Goal: Task Accomplishment & Management: Manage account settings

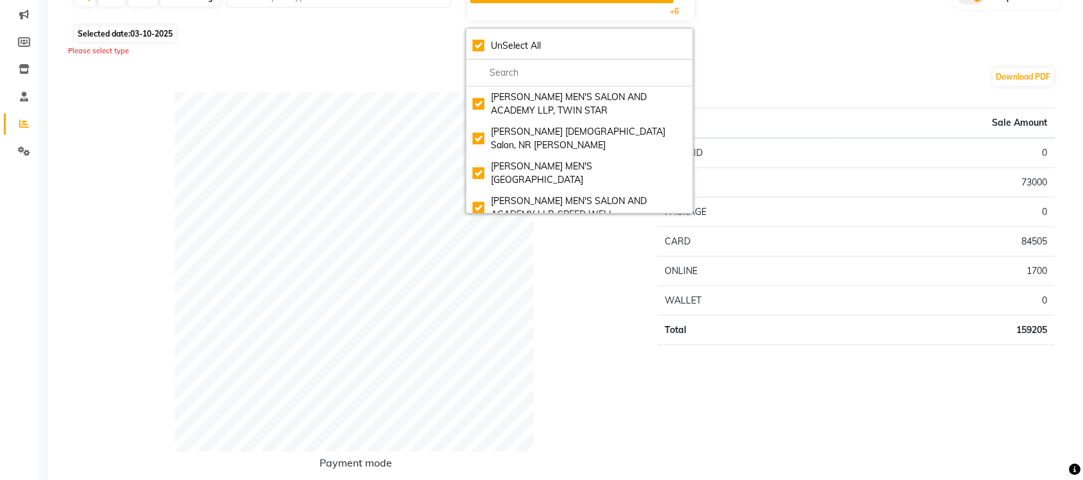
scroll to position [103, 0]
click at [329, 81] on div "Download PDF" at bounding box center [564, 77] width 982 height 21
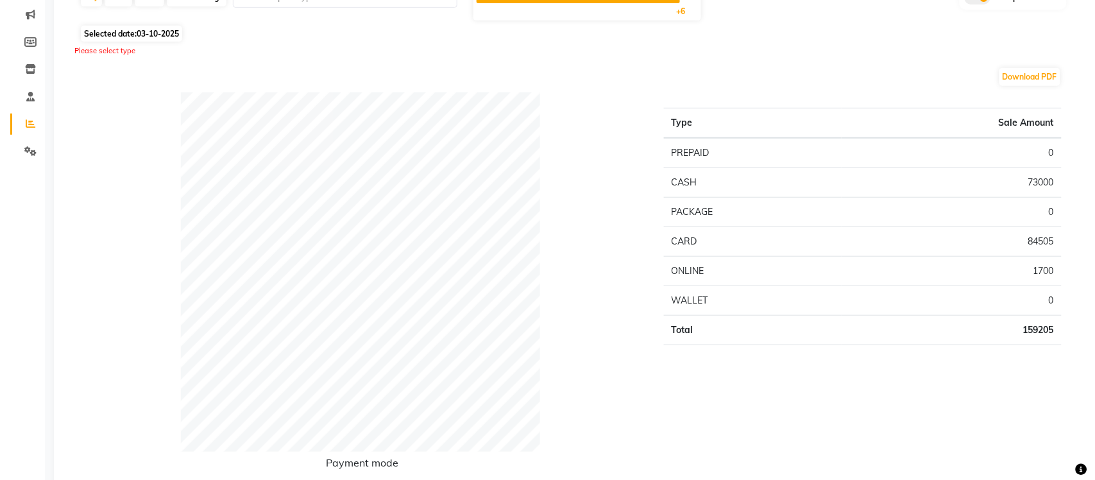
scroll to position [0, 0]
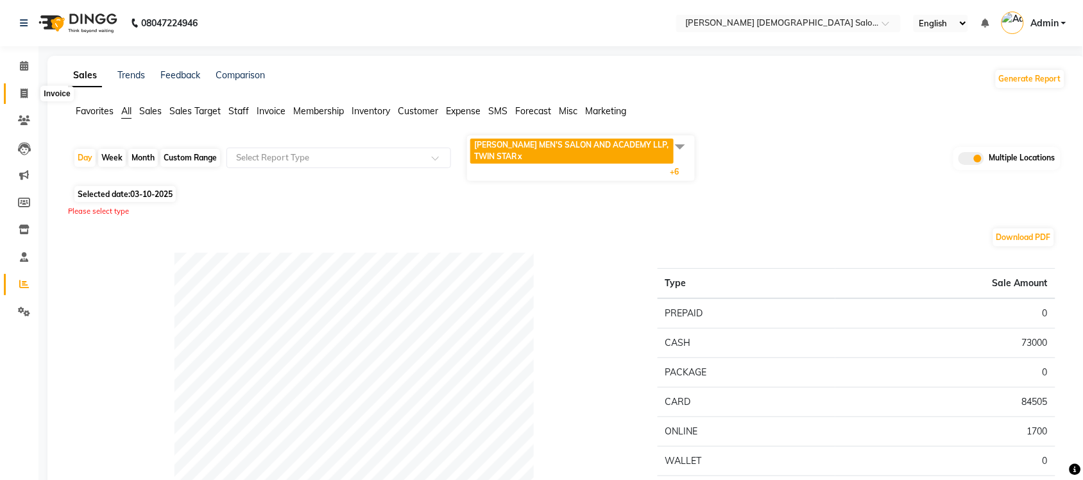
click at [21, 90] on icon at bounding box center [24, 94] width 7 height 10
select select "service"
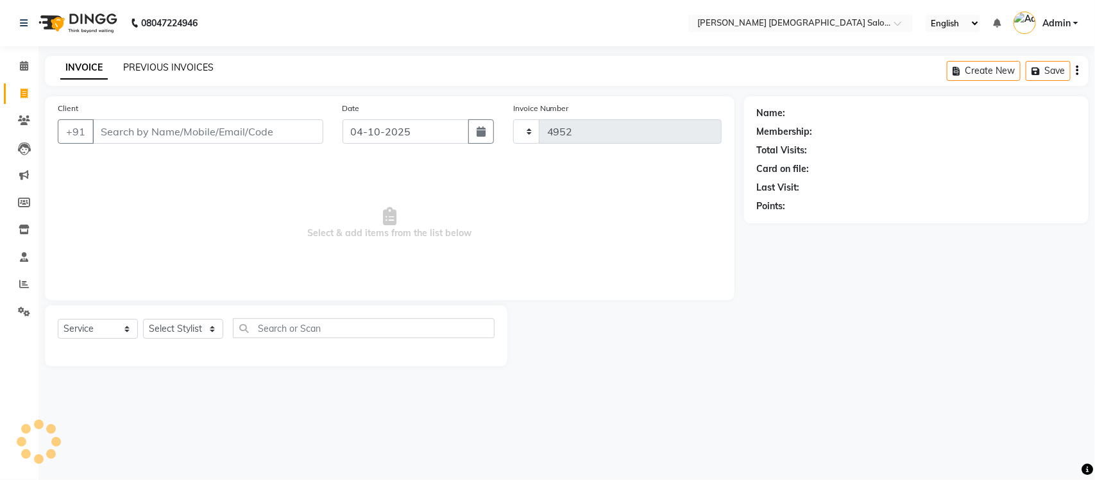
click at [154, 68] on link "PREVIOUS INVOICES" at bounding box center [168, 68] width 90 height 12
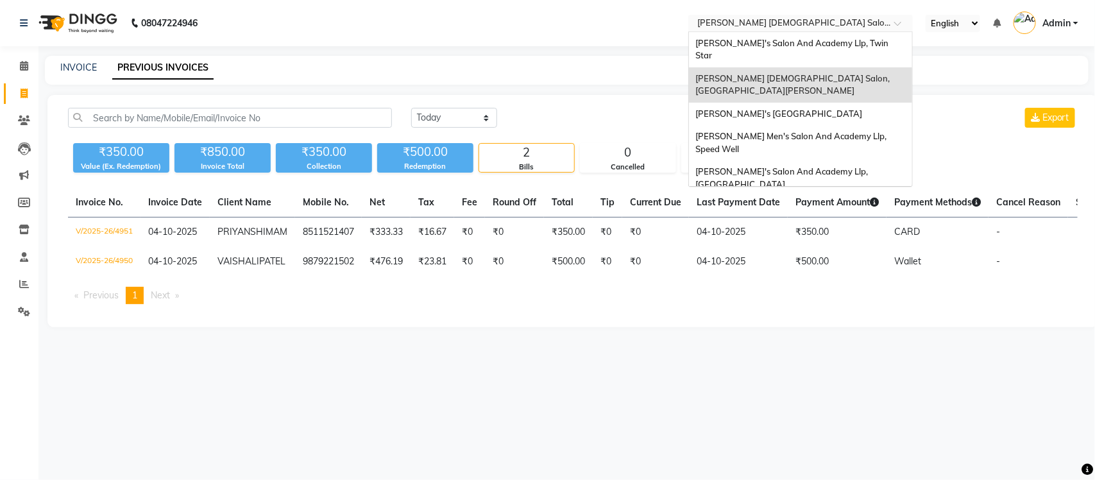
click at [835, 24] on input "text" at bounding box center [788, 24] width 186 height 13
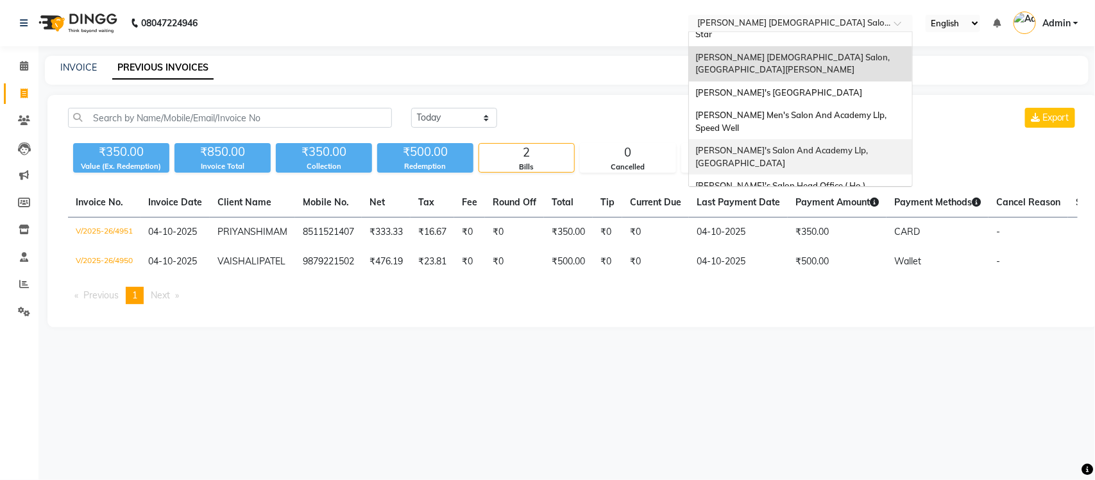
scroll to position [42, 0]
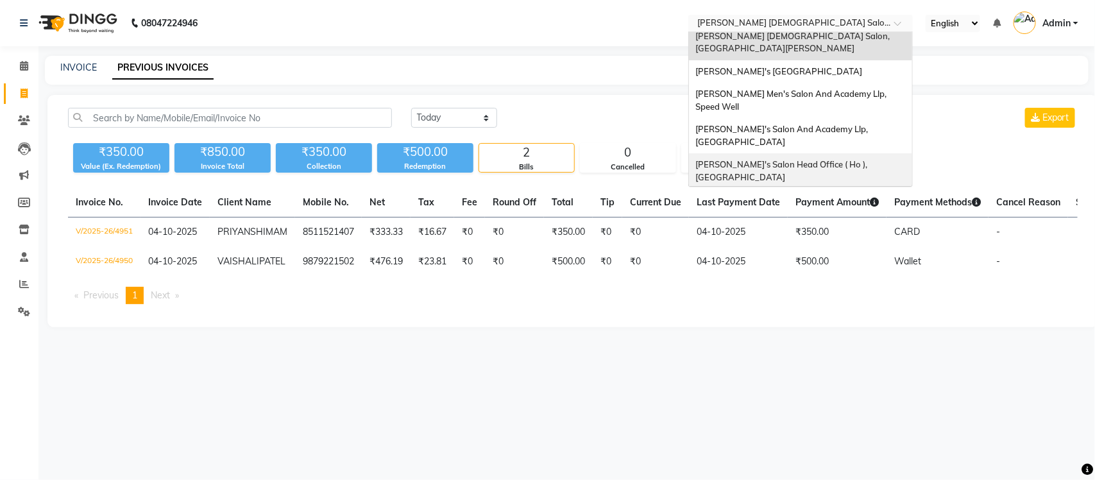
click at [637, 69] on div "INVOICE PREVIOUS INVOICES" at bounding box center [559, 67] width 1028 height 13
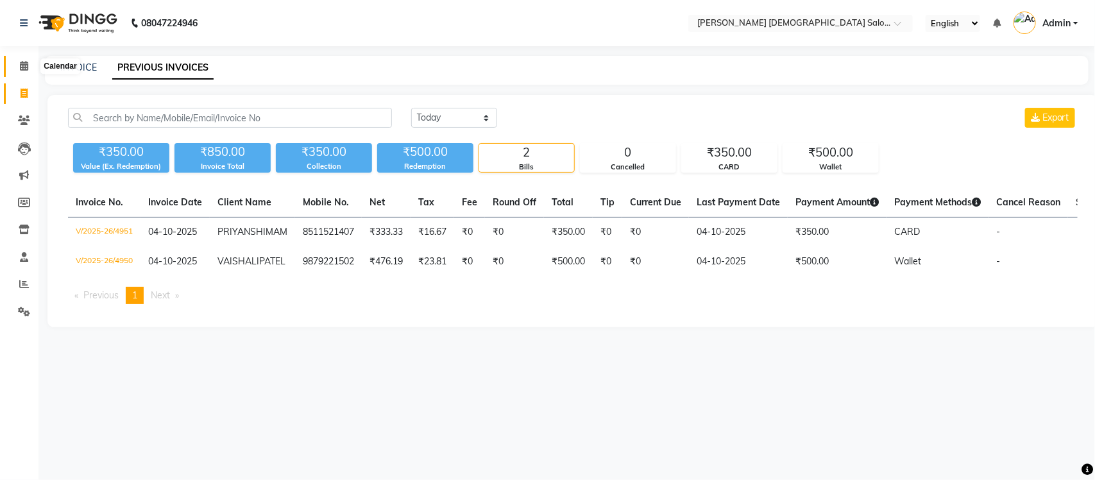
click at [28, 72] on span at bounding box center [24, 66] width 22 height 15
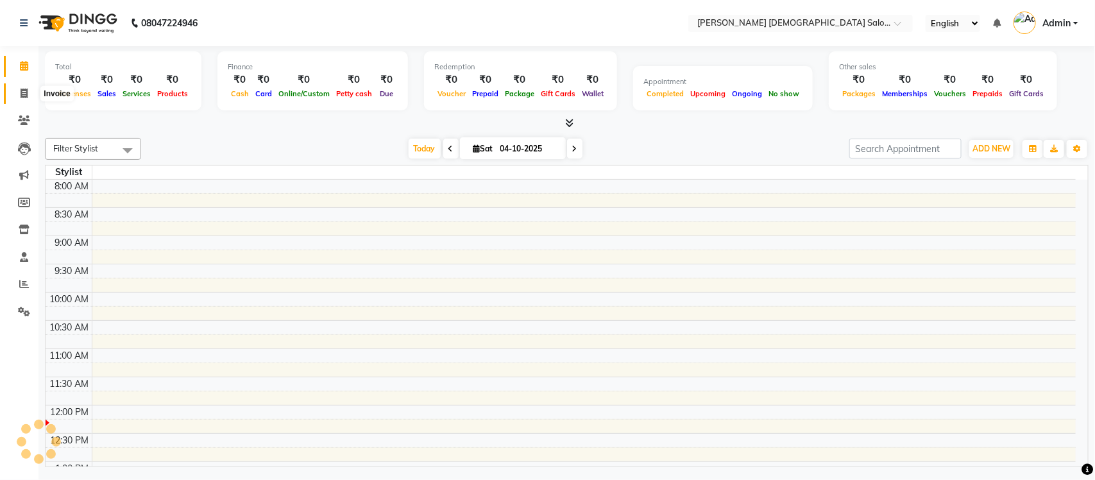
click at [27, 90] on icon at bounding box center [24, 94] width 7 height 10
select select "service"
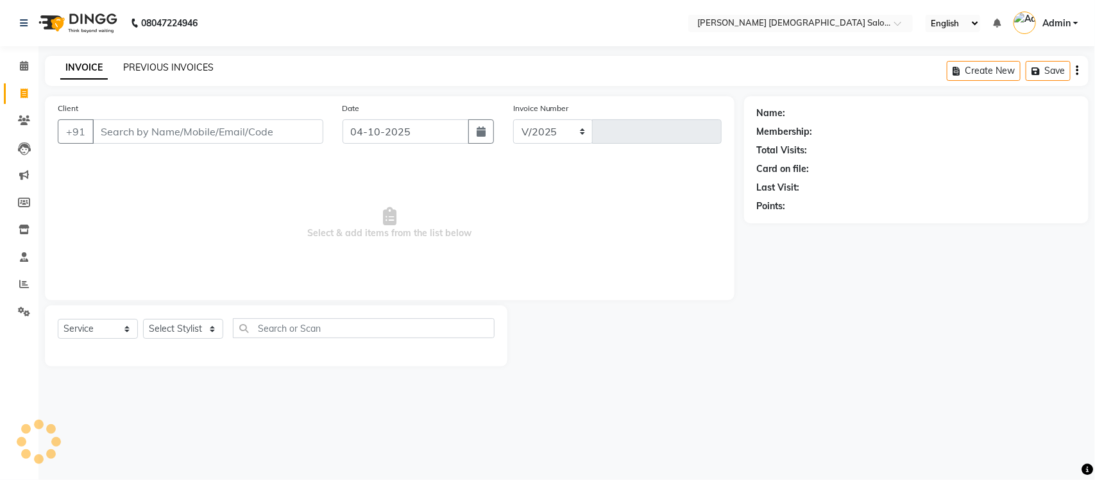
select select "7542"
type input "4952"
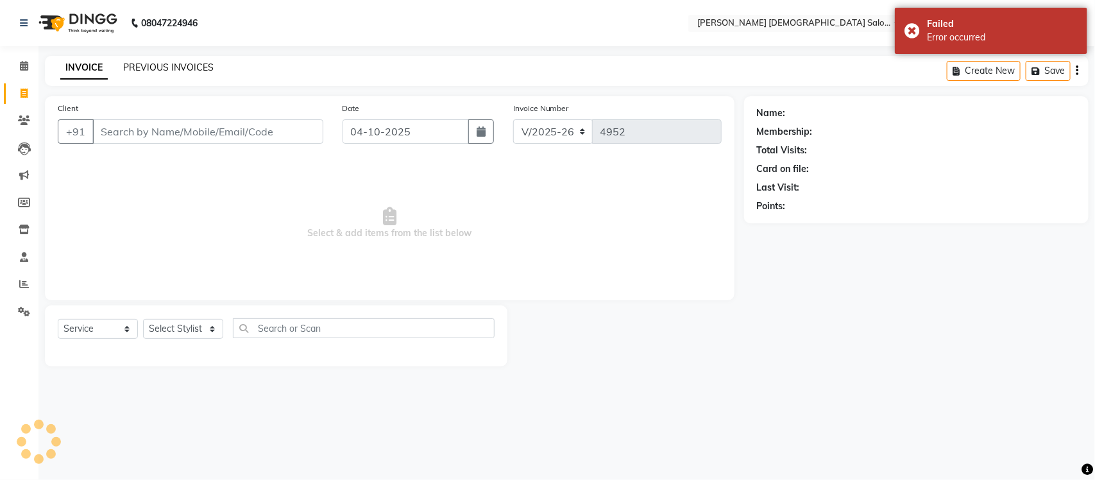
click at [140, 66] on link "PREVIOUS INVOICES" at bounding box center [168, 68] width 90 height 12
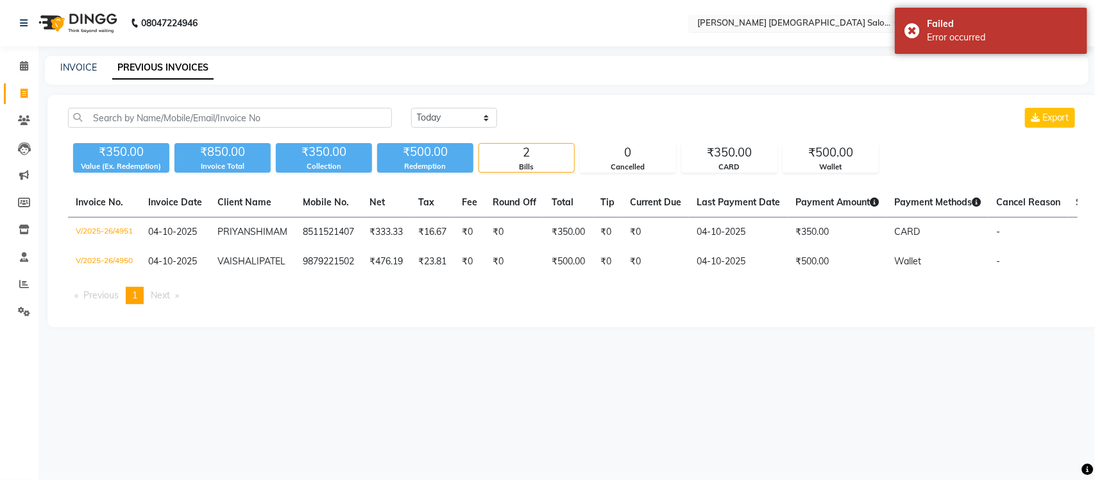
click at [817, 22] on input "text" at bounding box center [788, 24] width 186 height 13
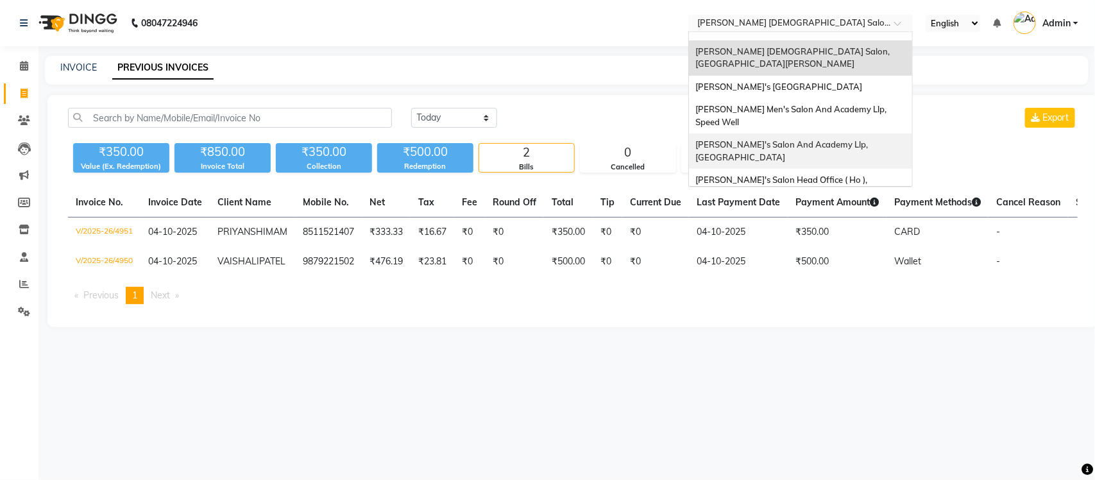
scroll to position [42, 0]
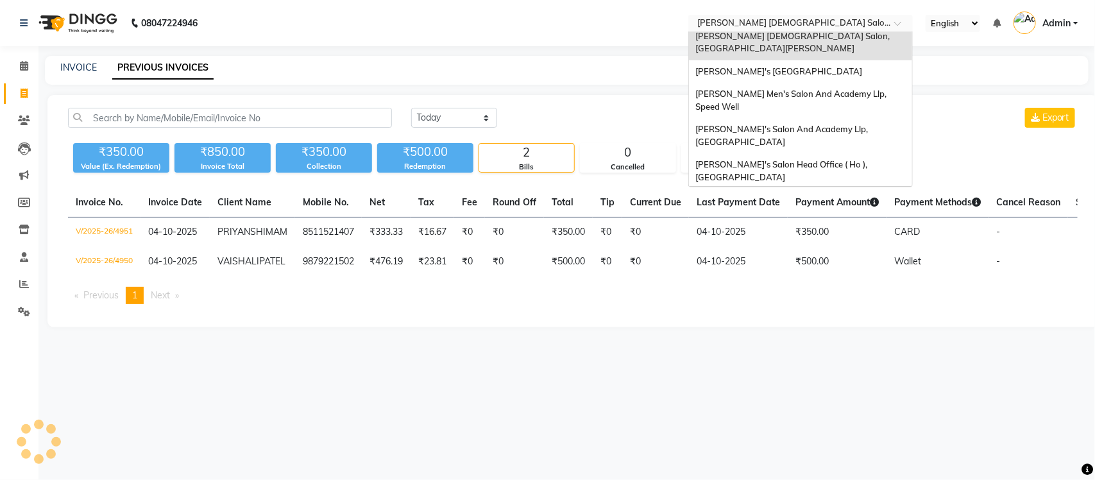
click at [809, 194] on span "[PERSON_NAME] Men's Salon & Academy Llp, [GEOGRAPHIC_DATA]" at bounding box center [786, 205] width 182 height 23
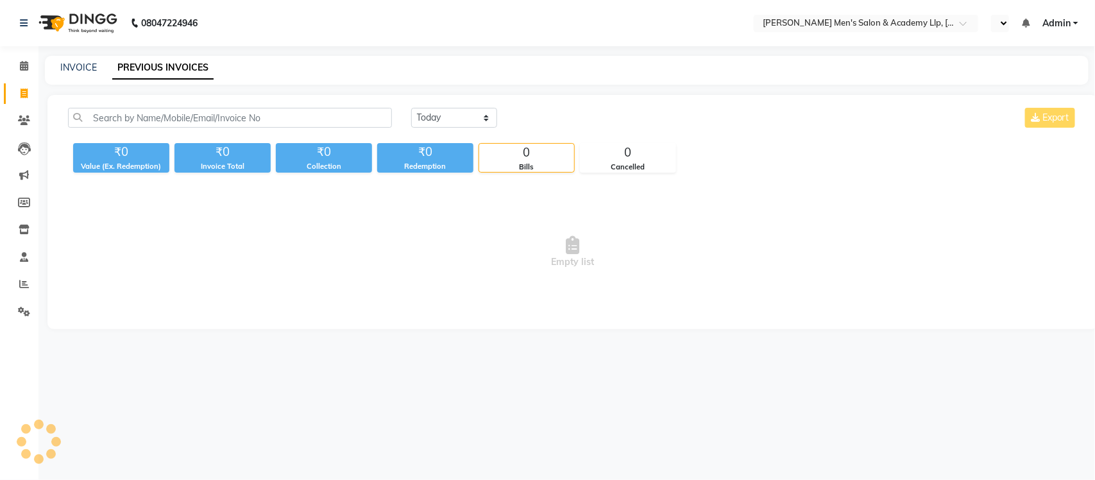
select select "en"
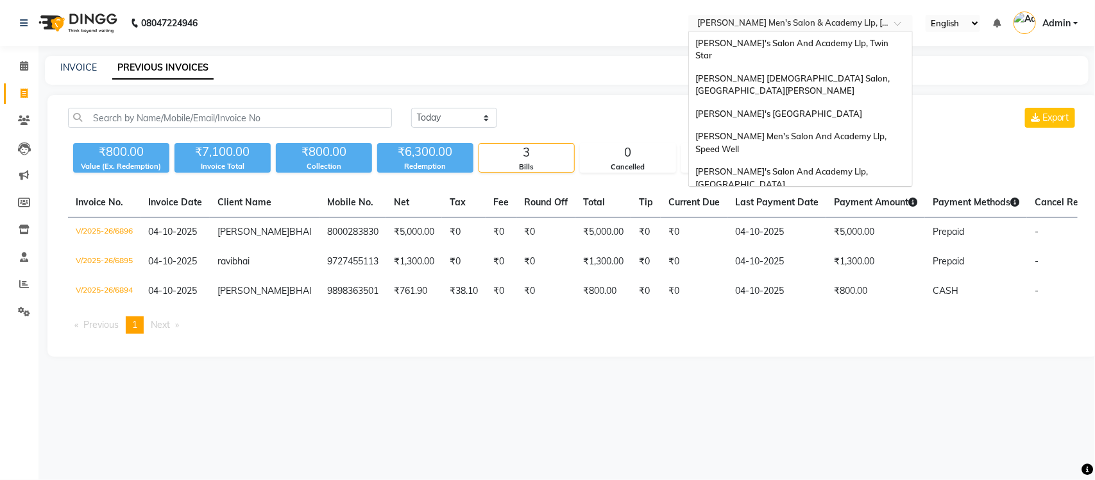
click at [828, 24] on input "text" at bounding box center [788, 24] width 186 height 13
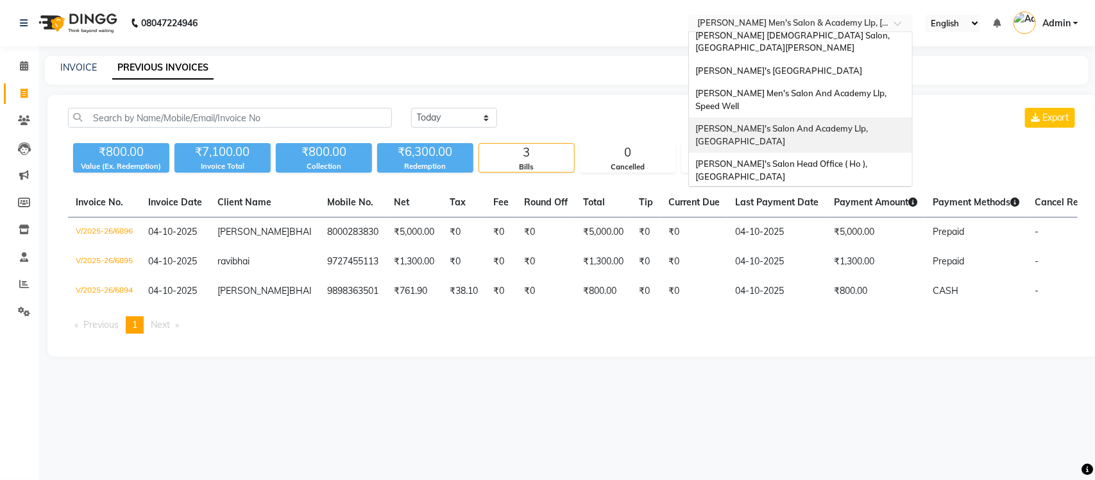
click at [853, 123] on span "Sandy Men's Salon And Academy Llp, University Road" at bounding box center [782, 134] width 174 height 23
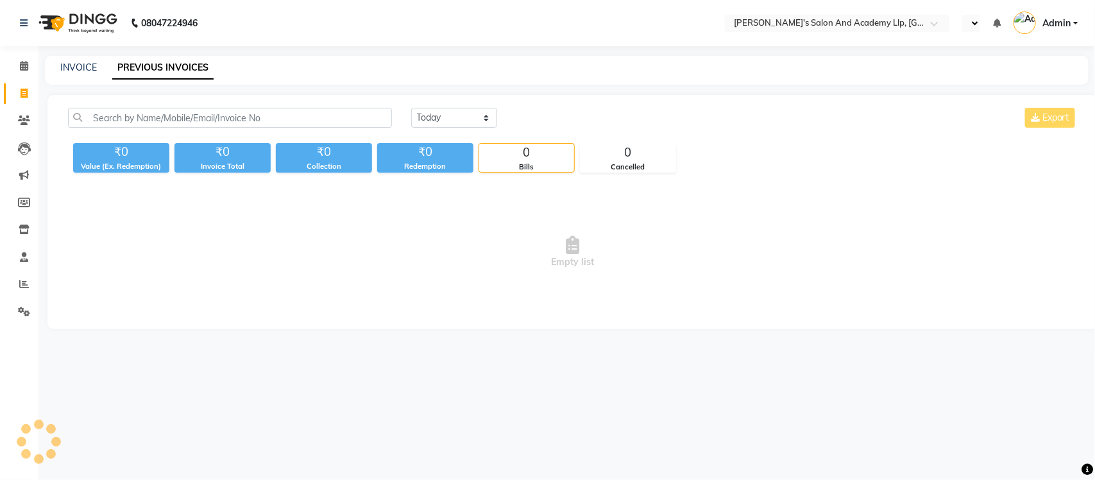
select select "en"
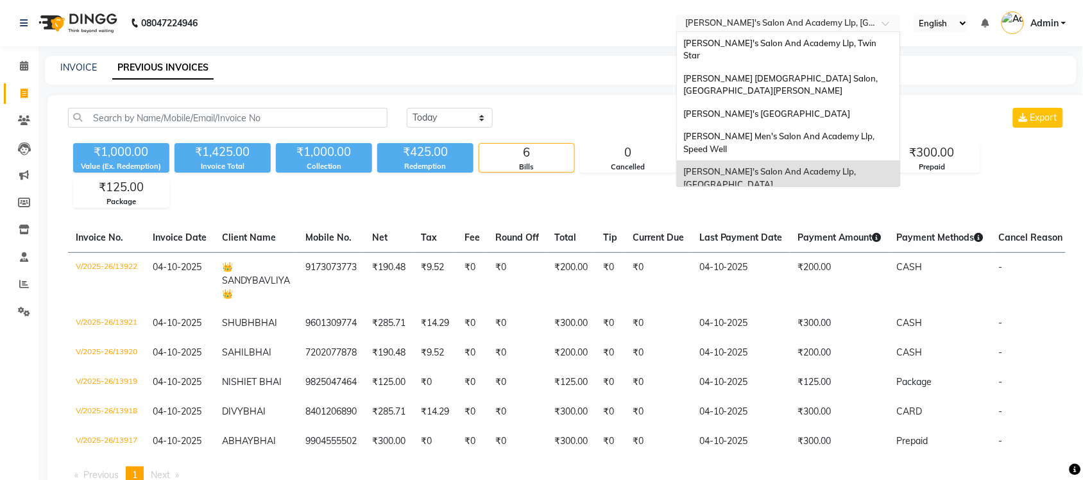
click at [867, 21] on input "text" at bounding box center [776, 24] width 186 height 13
click at [867, 125] on div "[PERSON_NAME] Men's Salon And Academy Llp, Speed Well" at bounding box center [788, 142] width 223 height 35
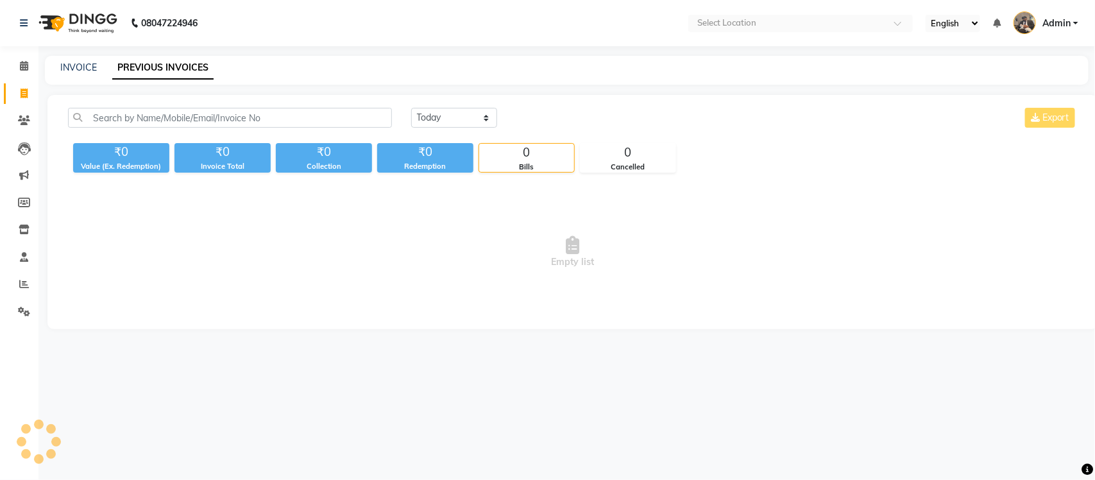
select select "en"
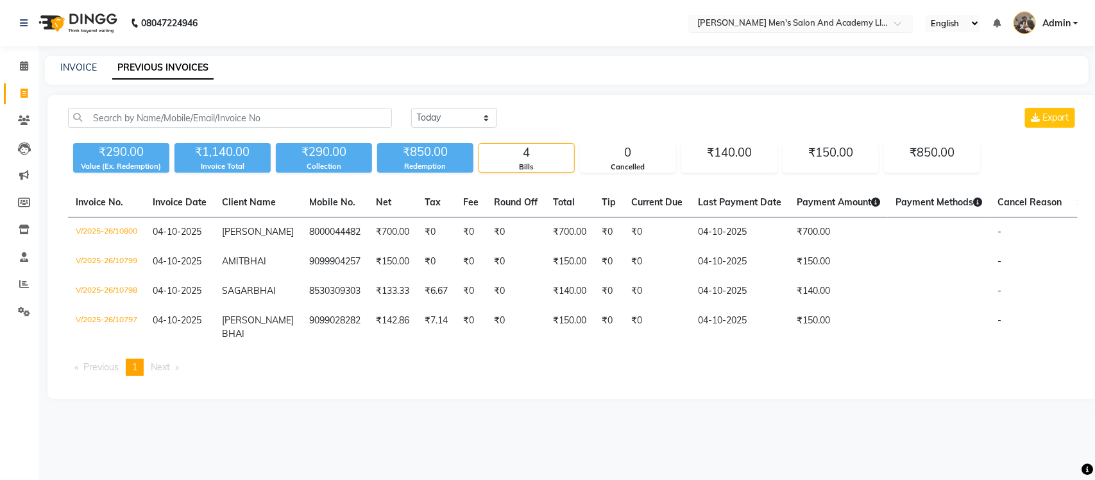
click at [869, 15] on div "Select Location × Sandy Men's Salon And Academy Llp, Speed Well" at bounding box center [800, 23] width 225 height 17
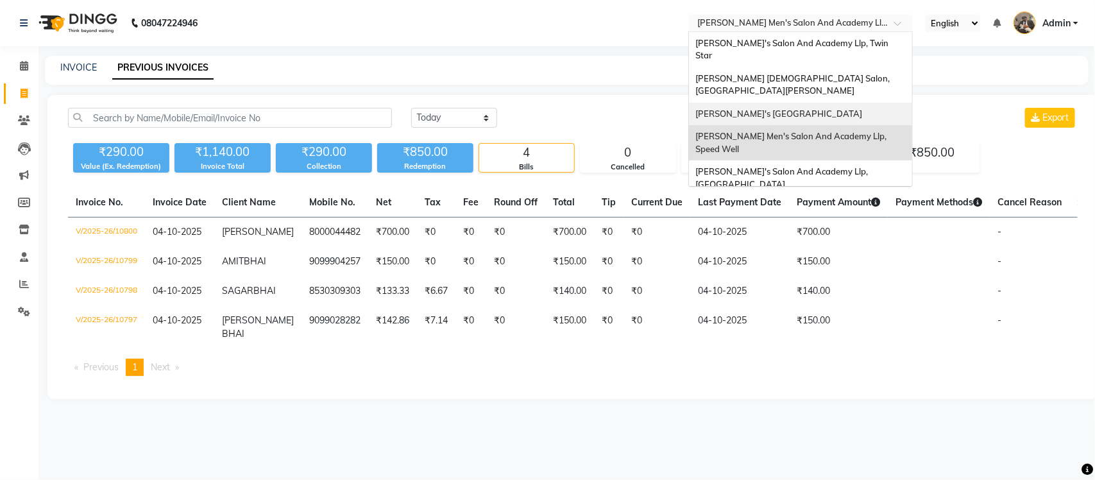
click at [872, 103] on div "[PERSON_NAME]'s [GEOGRAPHIC_DATA]" at bounding box center [800, 114] width 223 height 23
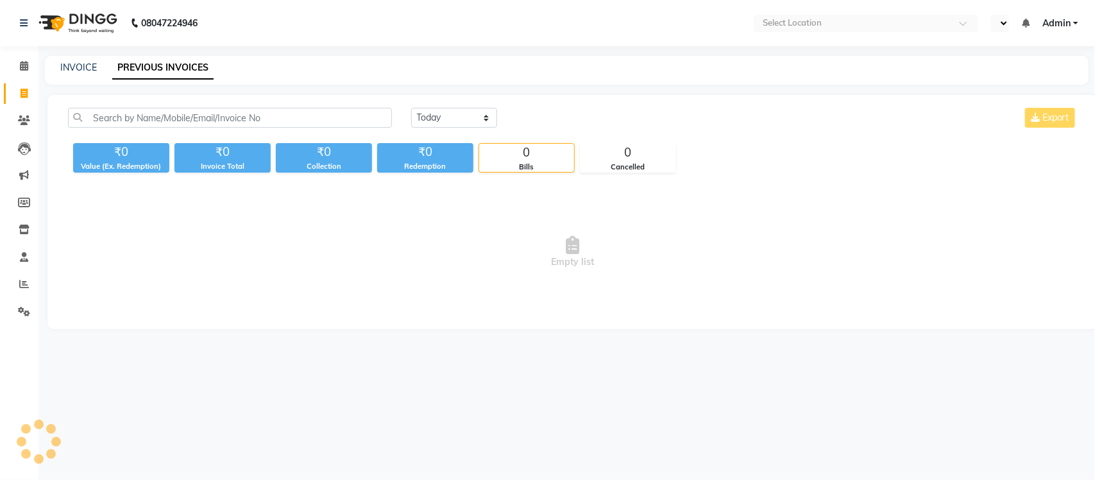
select select "en"
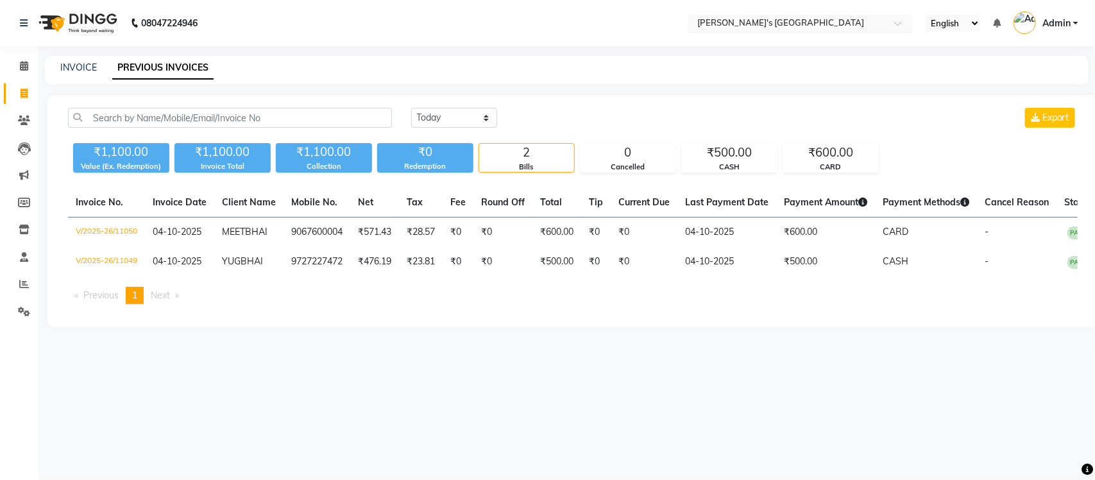
click at [842, 20] on input "text" at bounding box center [788, 24] width 186 height 13
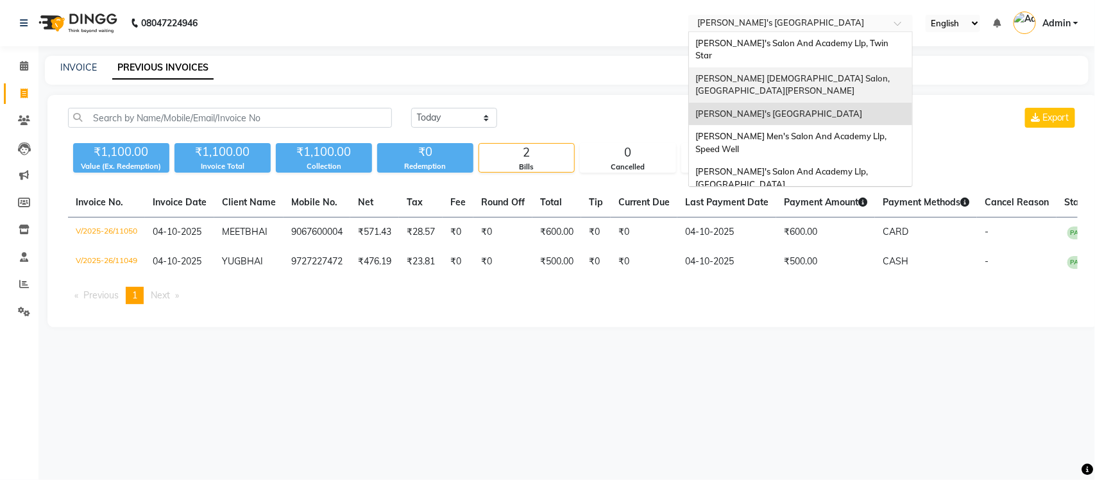
click at [853, 67] on div "Elaine Ladies Salon, Nr Balaji Hall" at bounding box center [800, 84] width 223 height 35
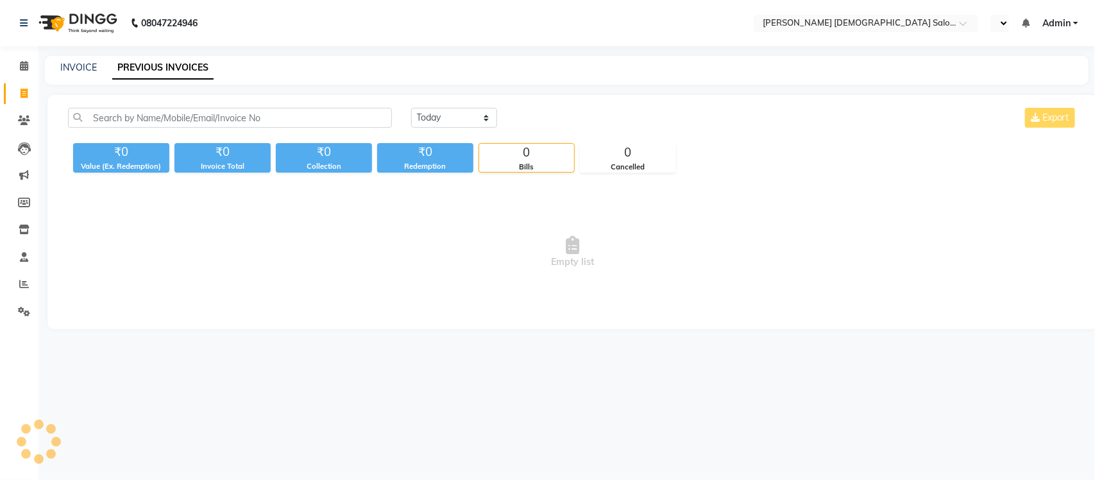
select select "en"
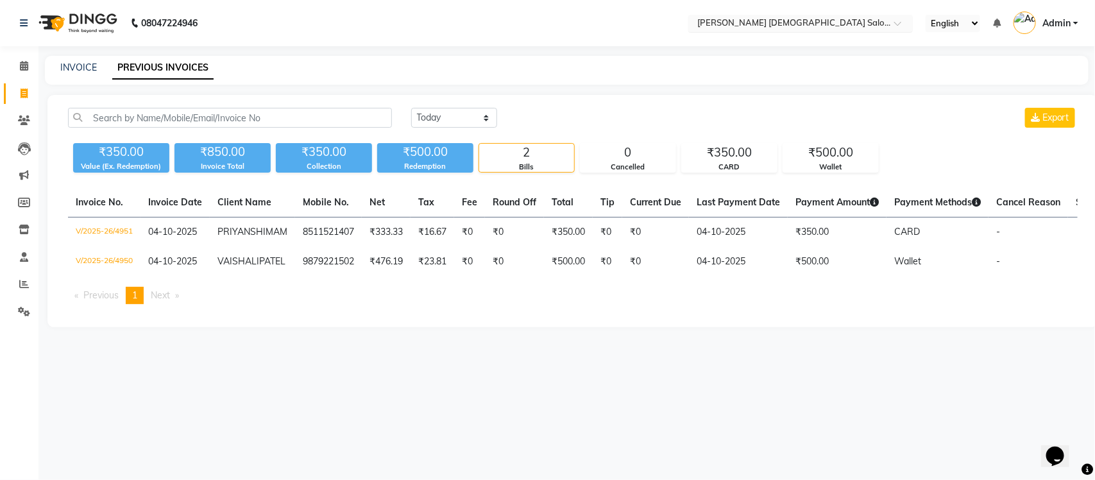
click at [853, 18] on input "text" at bounding box center [788, 24] width 186 height 13
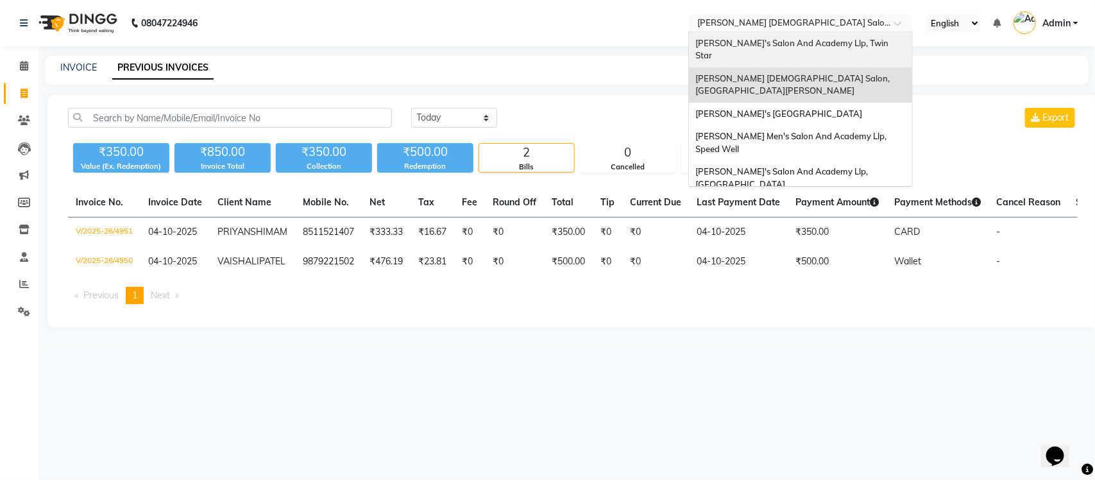
click at [851, 46] on span "[PERSON_NAME]'s Salon And Academy Llp, Twin Star" at bounding box center [792, 49] width 195 height 23
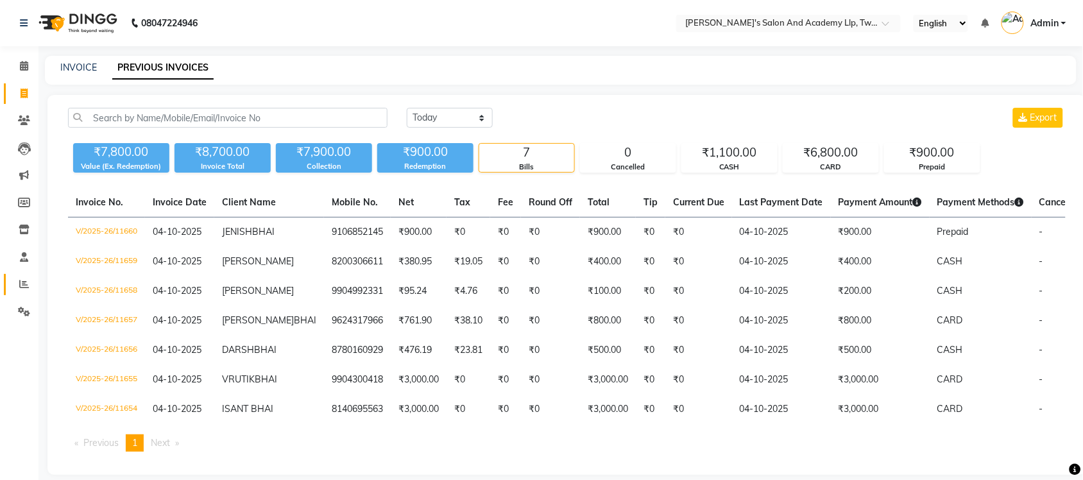
click at [20, 292] on link "Reports" at bounding box center [19, 284] width 31 height 21
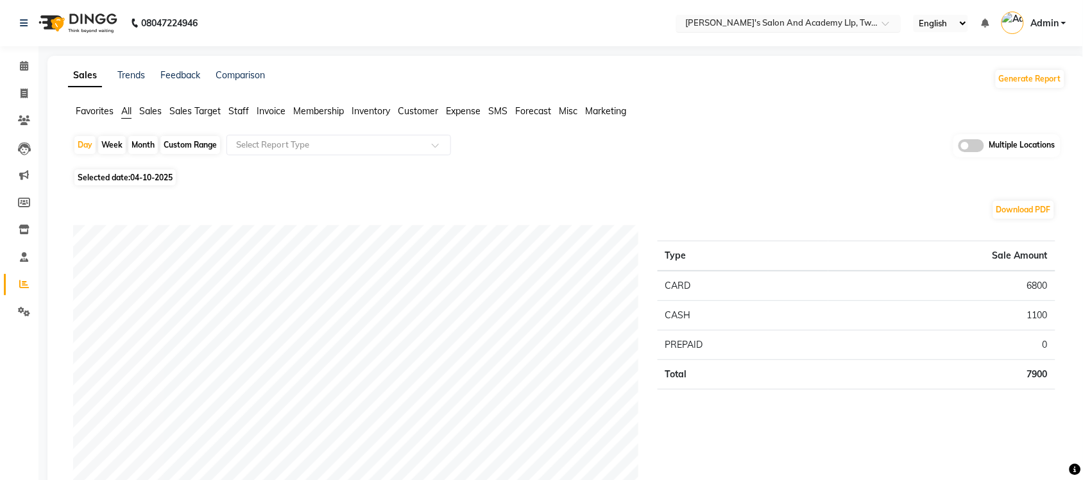
click at [880, 20] on div at bounding box center [788, 24] width 225 height 13
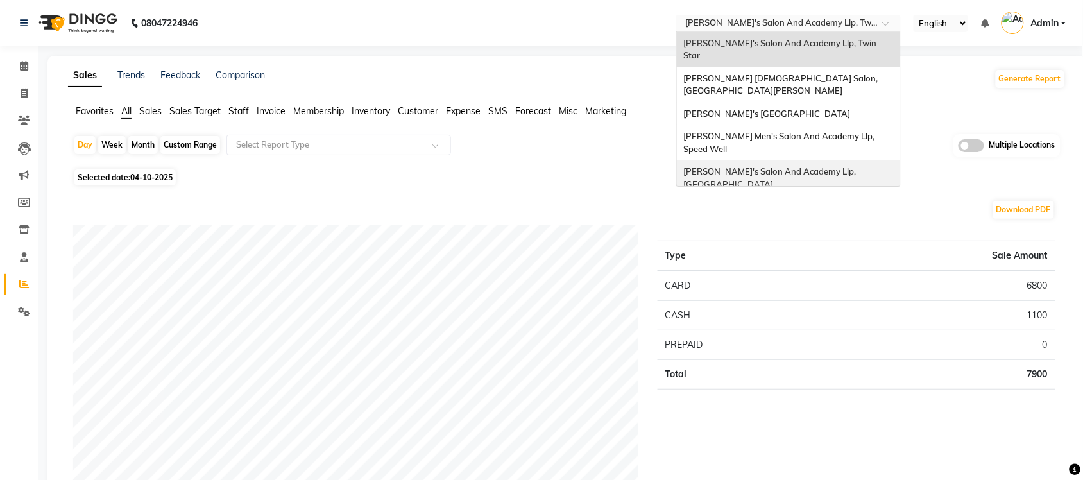
click at [992, 183] on div "Selected date: 04-10-2025" at bounding box center [569, 177] width 992 height 13
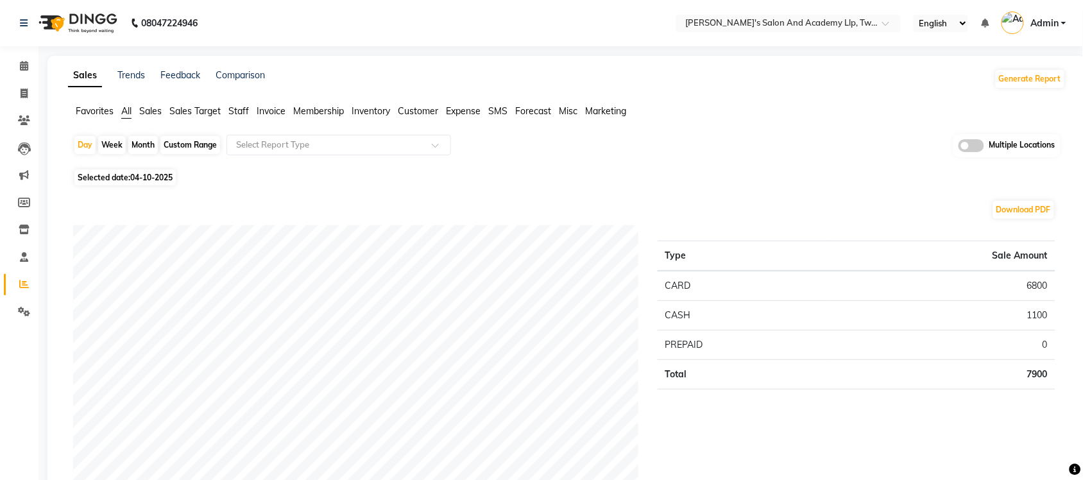
click at [975, 139] on span at bounding box center [971, 145] width 26 height 13
click at [958, 148] on input "checkbox" at bounding box center [958, 148] width 0 height 0
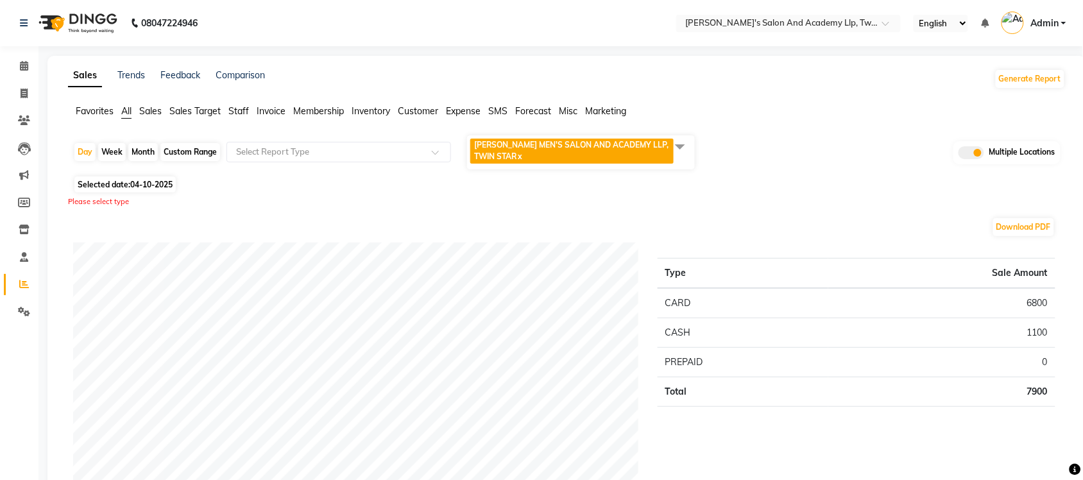
click at [671, 146] on span at bounding box center [680, 146] width 26 height 24
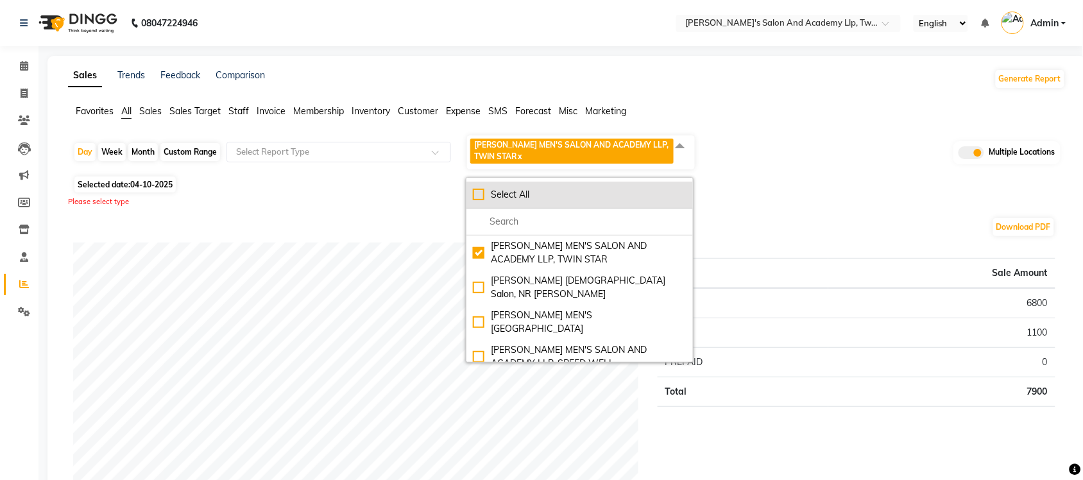
click at [482, 192] on div "Select All" at bounding box center [580, 194] width 214 height 13
checkbox input "true"
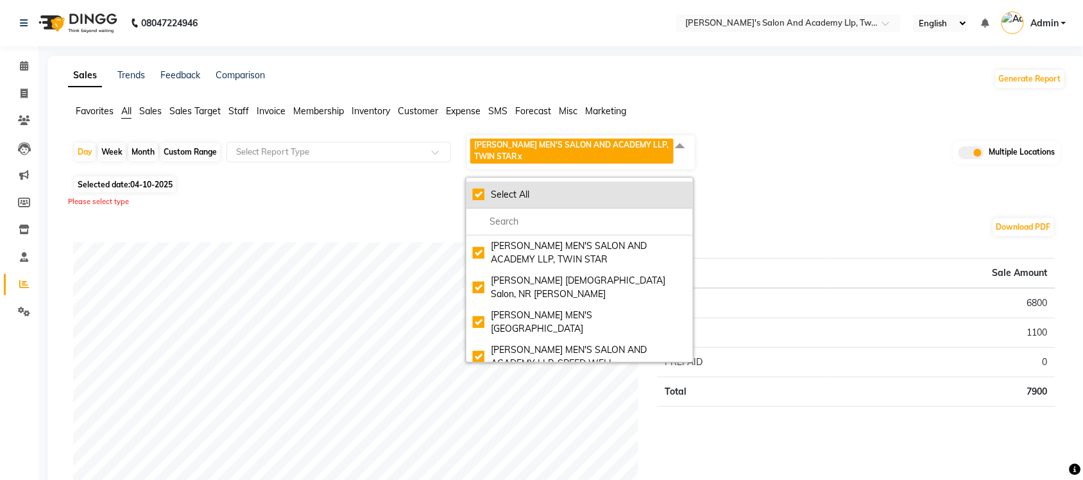
checkbox input "true"
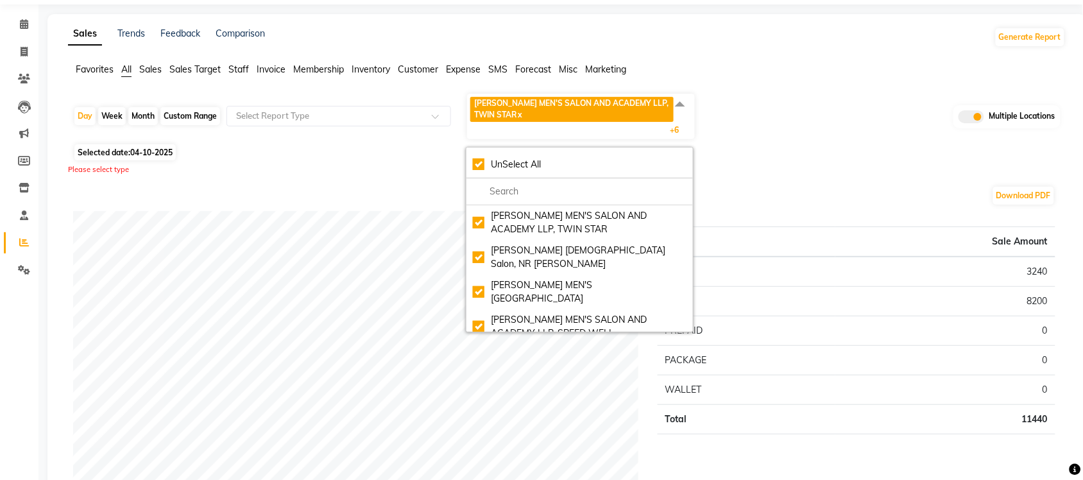
scroll to position [80, 0]
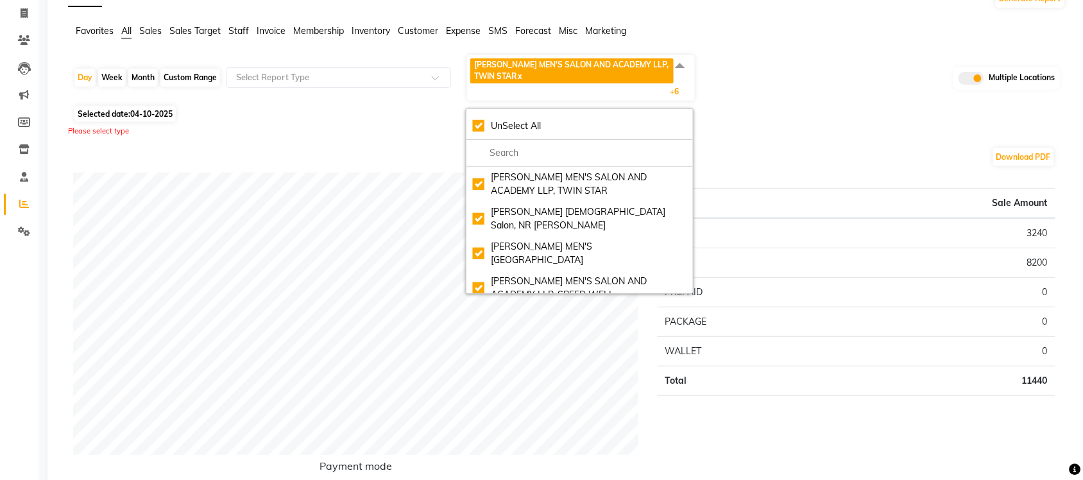
click at [696, 76] on div "SANDY MEN'S SALON AND ACADEMY LLP, TWIN STAR x Elaine Ladies Salon, NR Balaji H…" at bounding box center [579, 78] width 247 height 48
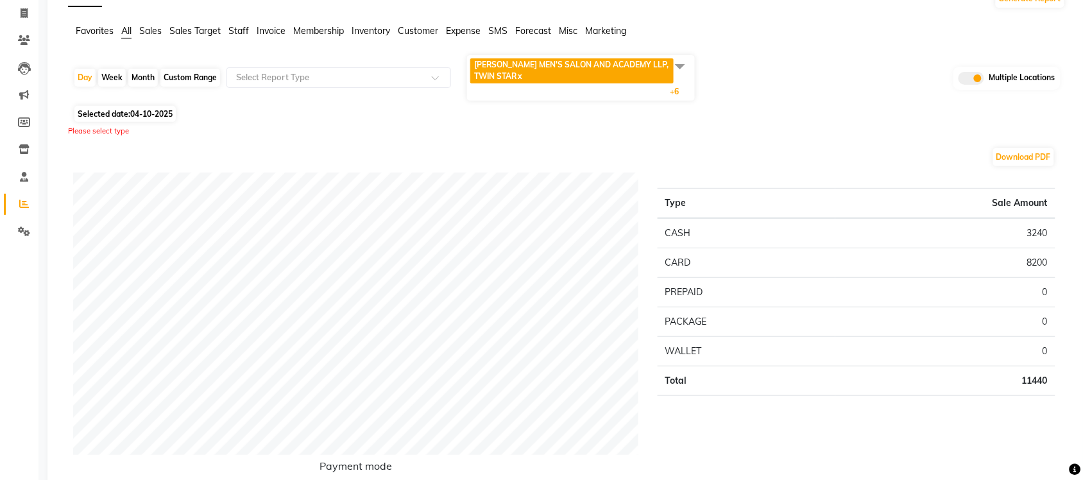
scroll to position [0, 0]
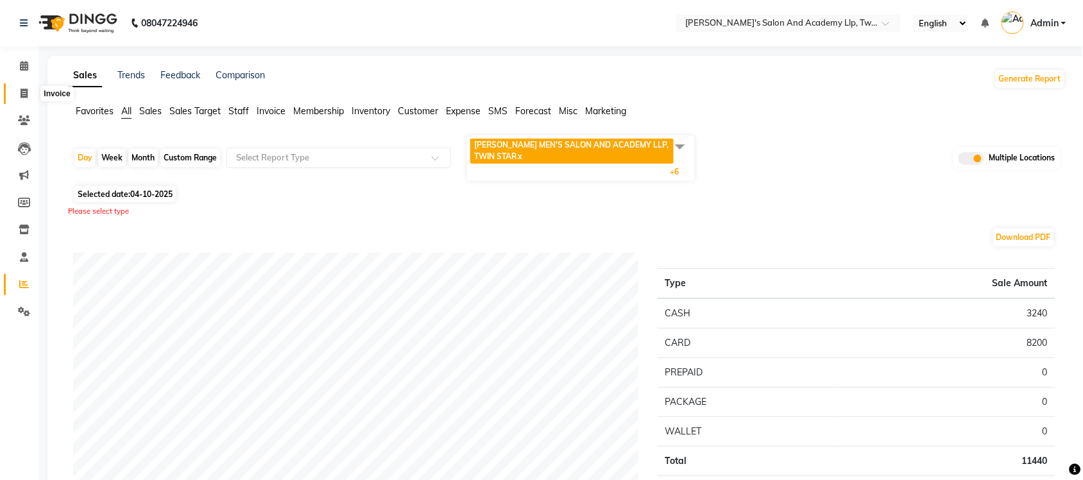
click at [22, 97] on icon at bounding box center [24, 94] width 7 height 10
select select "service"
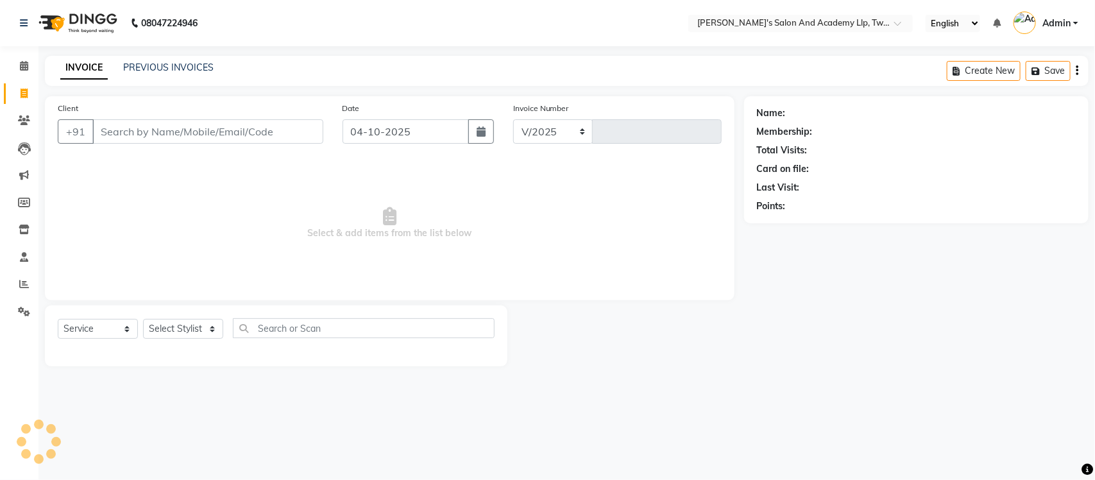
select select "6985"
type input "11661"
click at [194, 60] on div "INVOICE PREVIOUS INVOICES Create New Save" at bounding box center [567, 71] width 1044 height 30
click at [187, 71] on link "PREVIOUS INVOICES" at bounding box center [168, 68] width 90 height 12
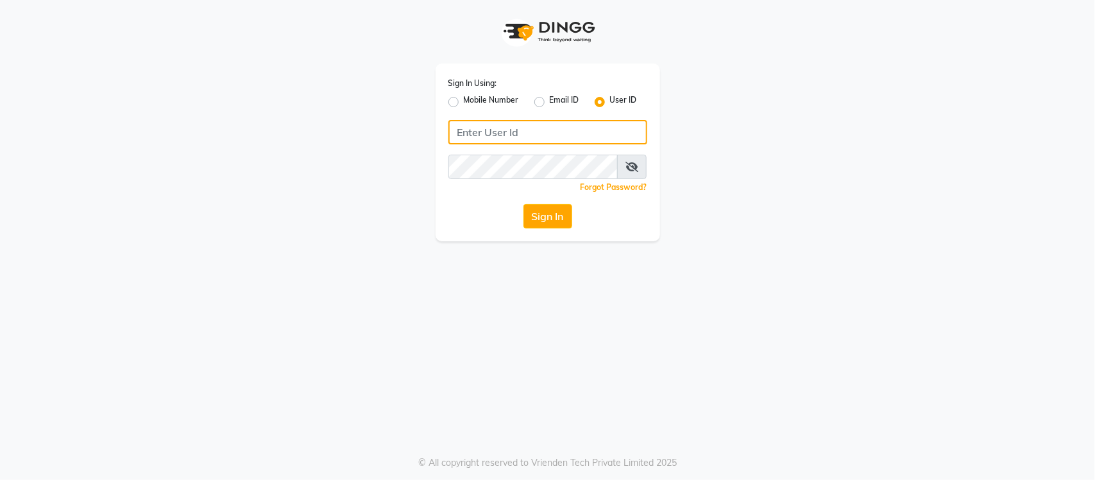
click at [543, 124] on input "Username" at bounding box center [547, 132] width 199 height 24
type input "s"
type input "SANDY"
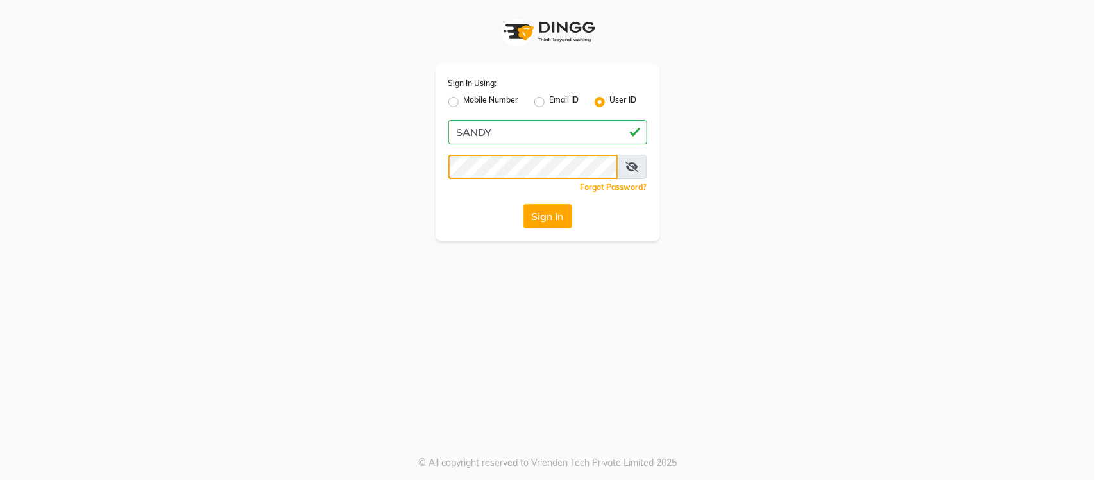
click at [523, 204] on button "Sign In" at bounding box center [547, 216] width 49 height 24
